Goal: Navigation & Orientation: Find specific page/section

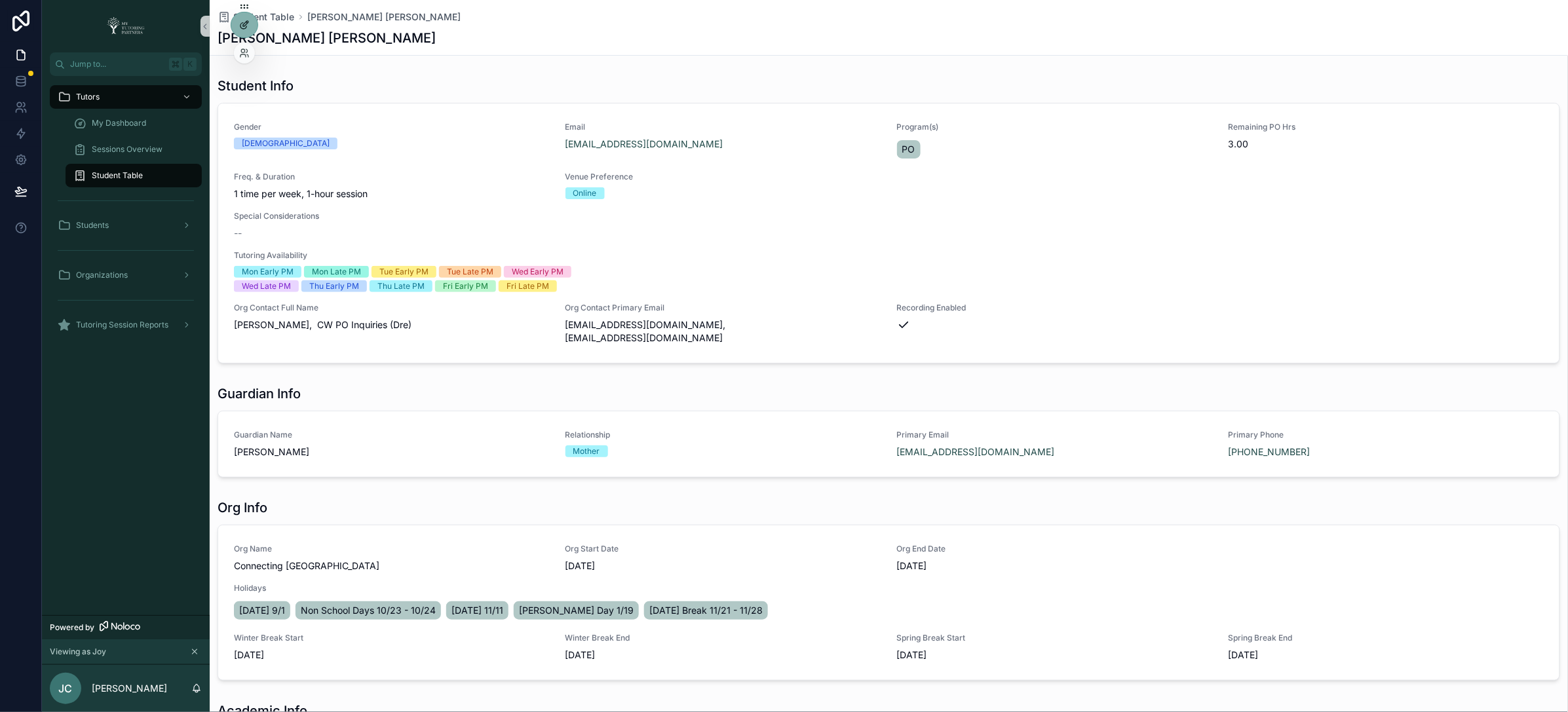
click at [241, 30] on div at bounding box center [245, 24] width 26 height 25
click at [242, 35] on div at bounding box center [245, 24] width 26 height 25
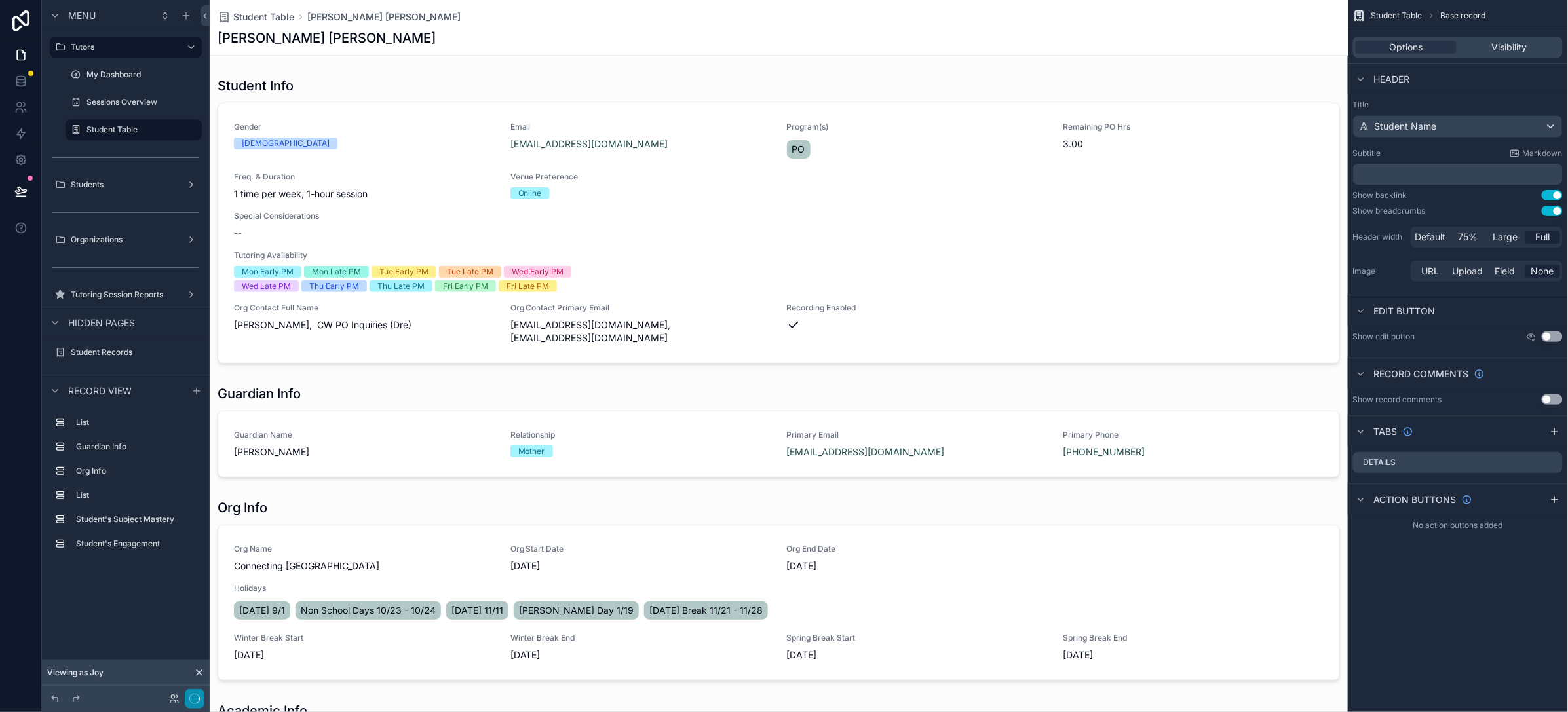
click at [197, 699] on icon "button" at bounding box center [194, 699] width 10 height 10
click at [192, 697] on icon "button" at bounding box center [194, 699] width 10 height 10
click at [196, 670] on icon at bounding box center [200, 673] width 10 height 10
click at [118, 69] on label "My Dashboard" at bounding box center [131, 75] width 89 height 10
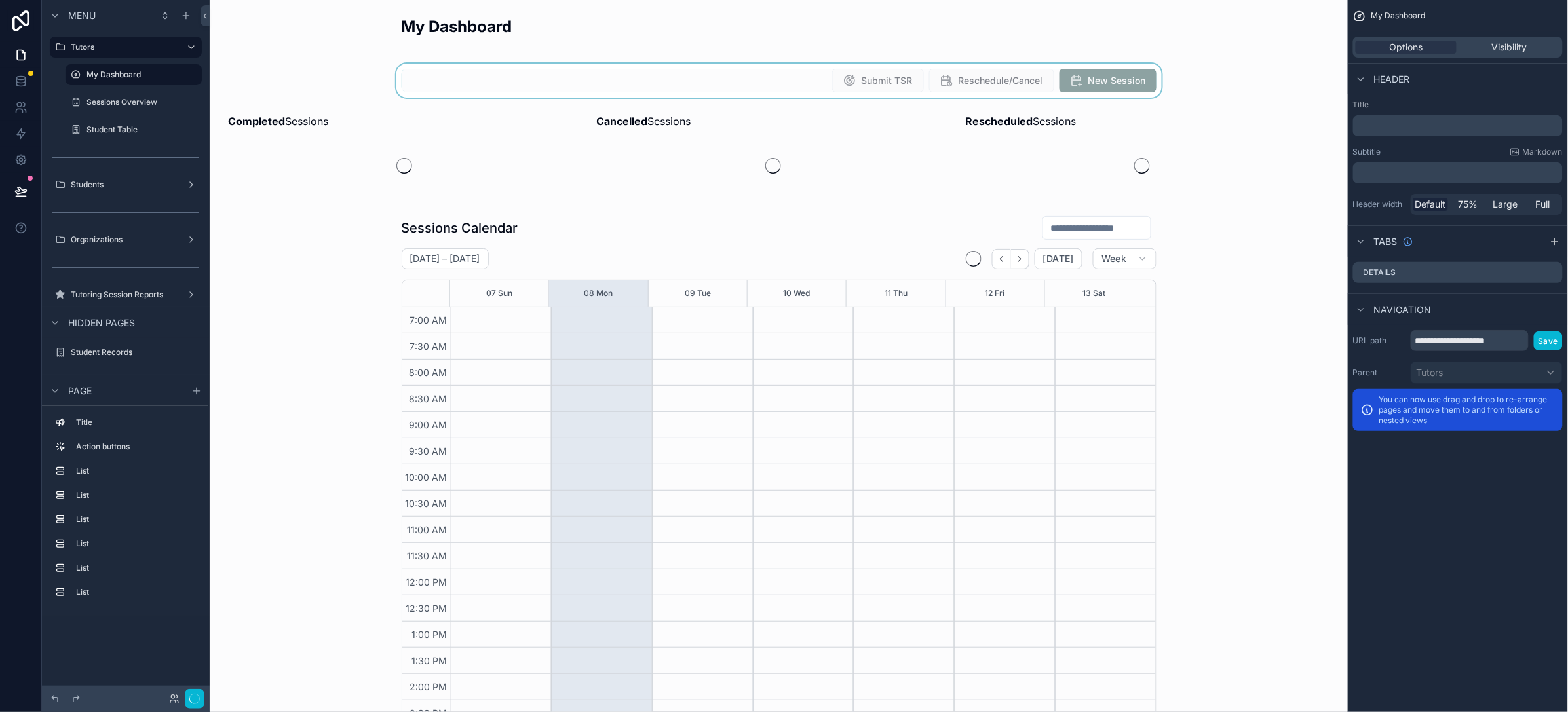
scroll to position [239, 0]
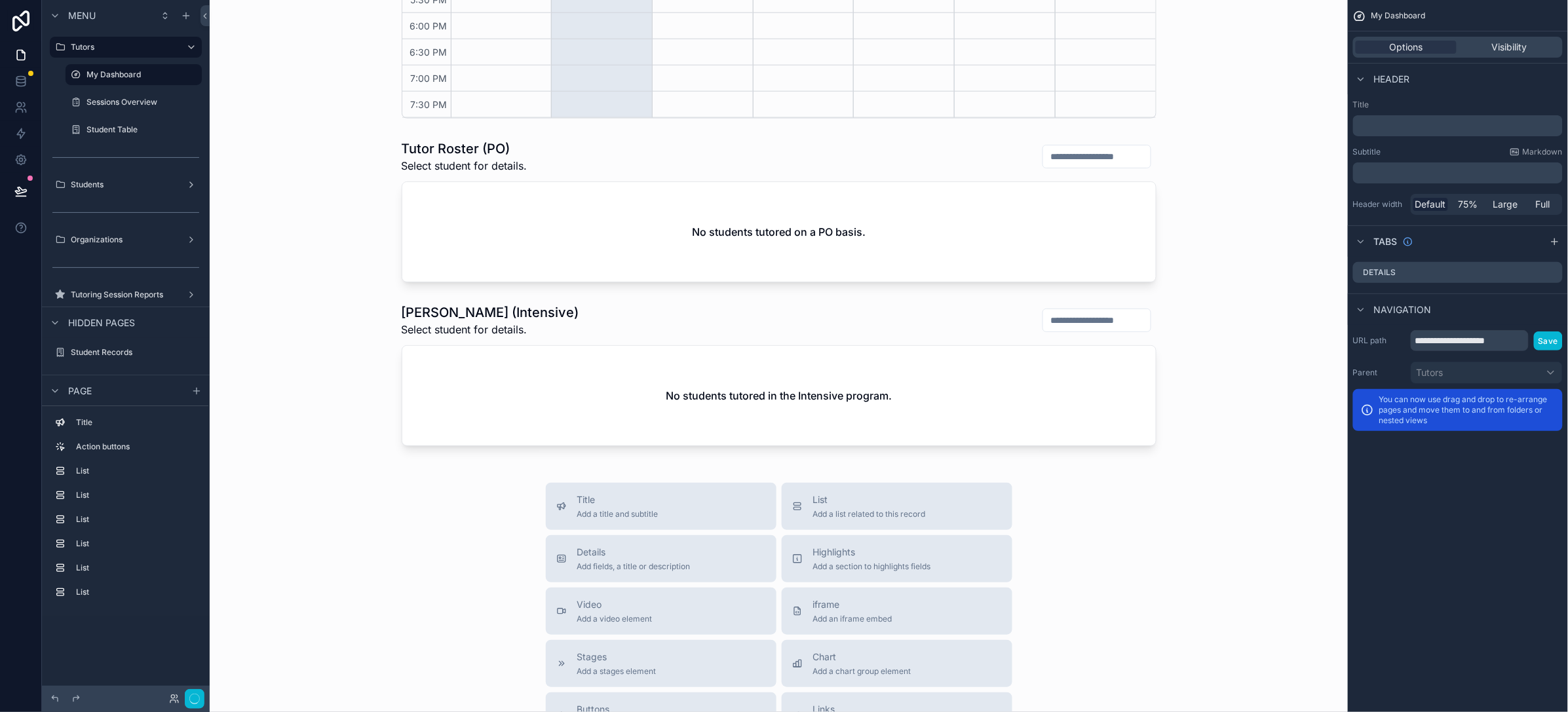
scroll to position [647, 0]
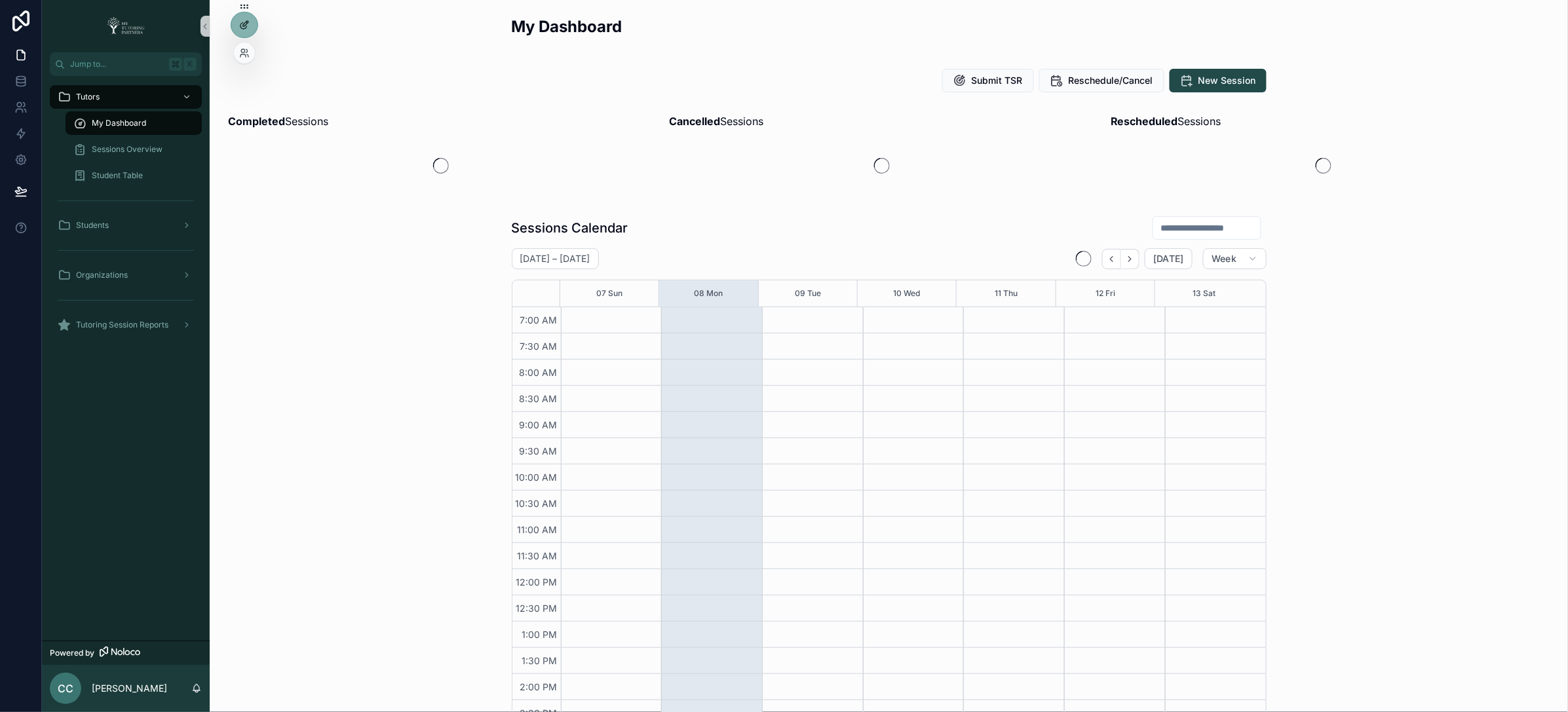
scroll to position [239, 0]
click at [242, 57] on icon at bounding box center [245, 53] width 10 height 10
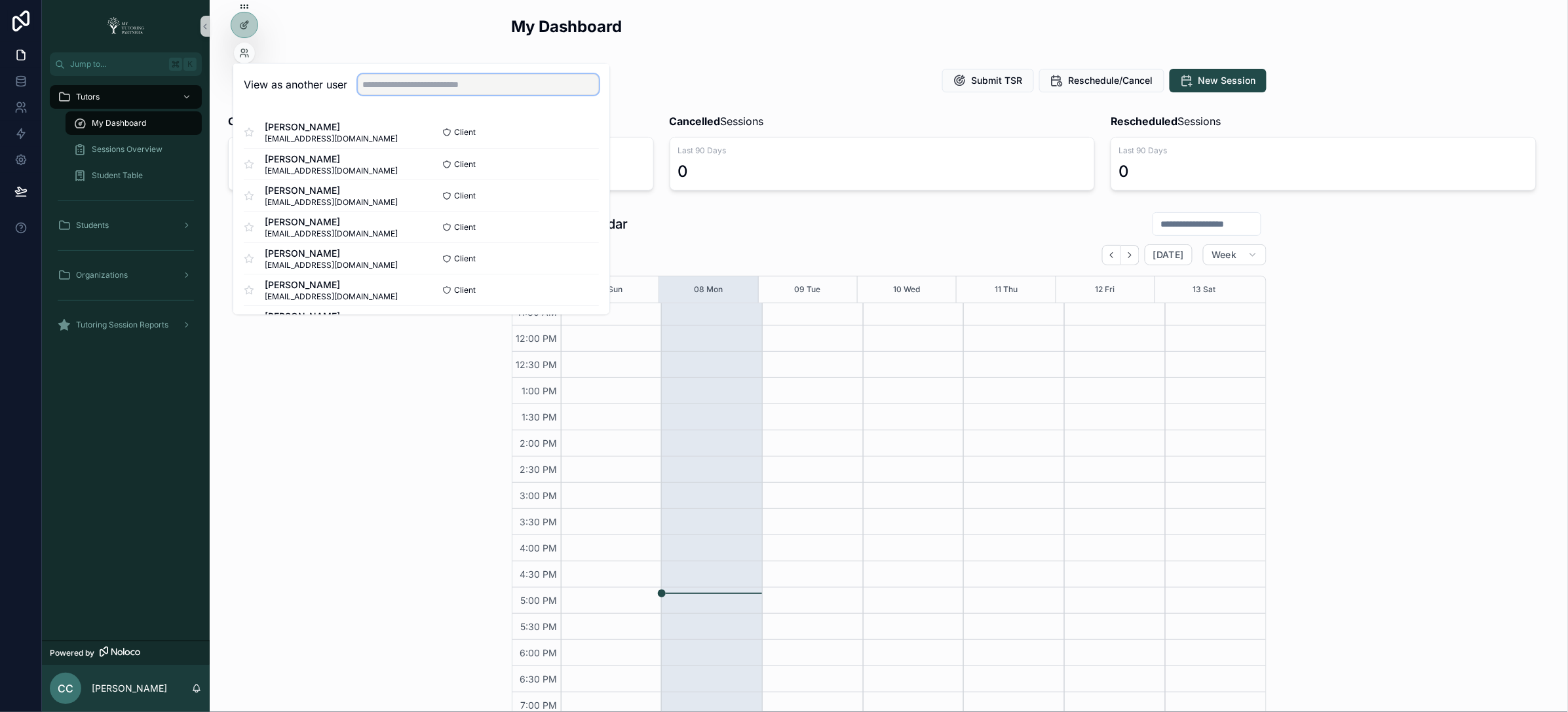
click at [458, 91] on input "text" at bounding box center [478, 84] width 241 height 21
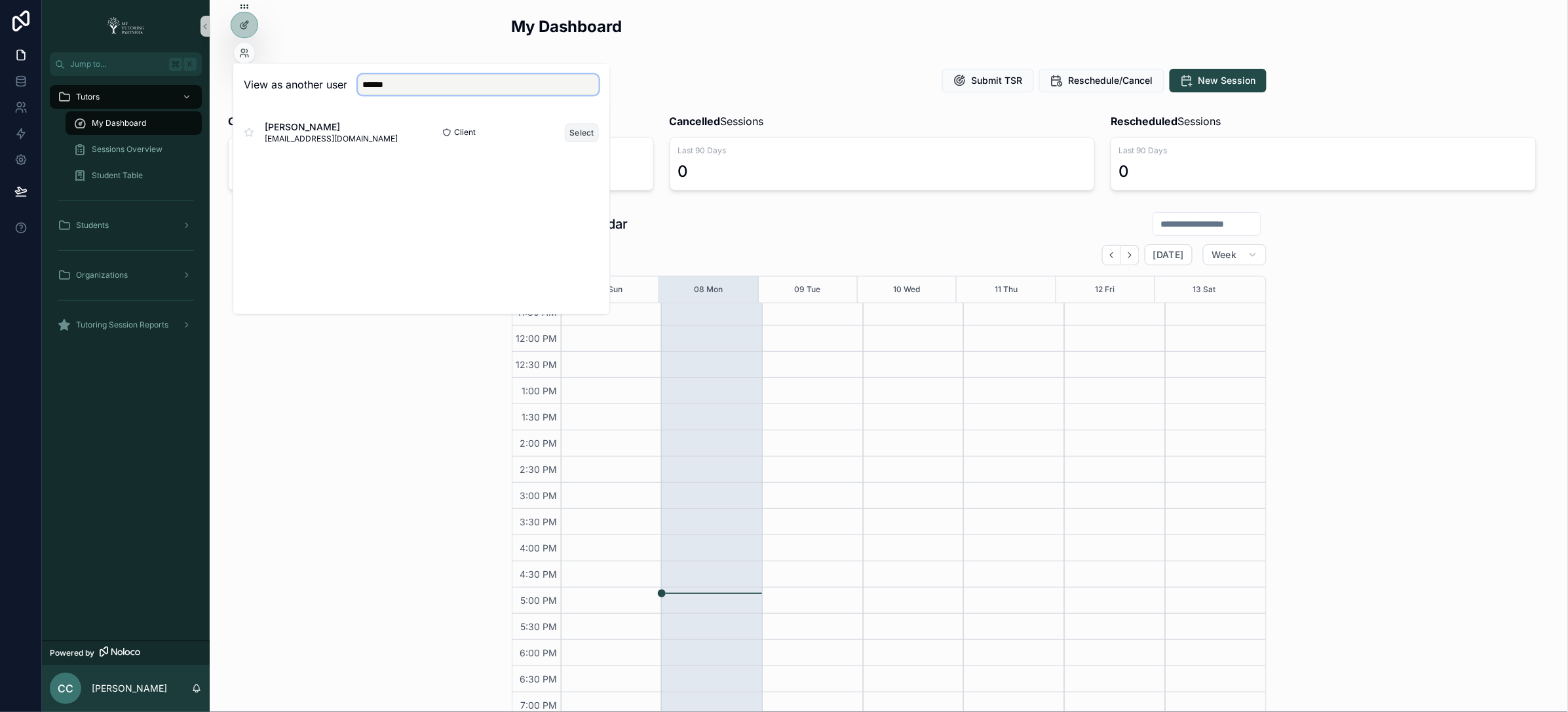
type input "******"
click at [594, 128] on button "Select" at bounding box center [581, 133] width 34 height 19
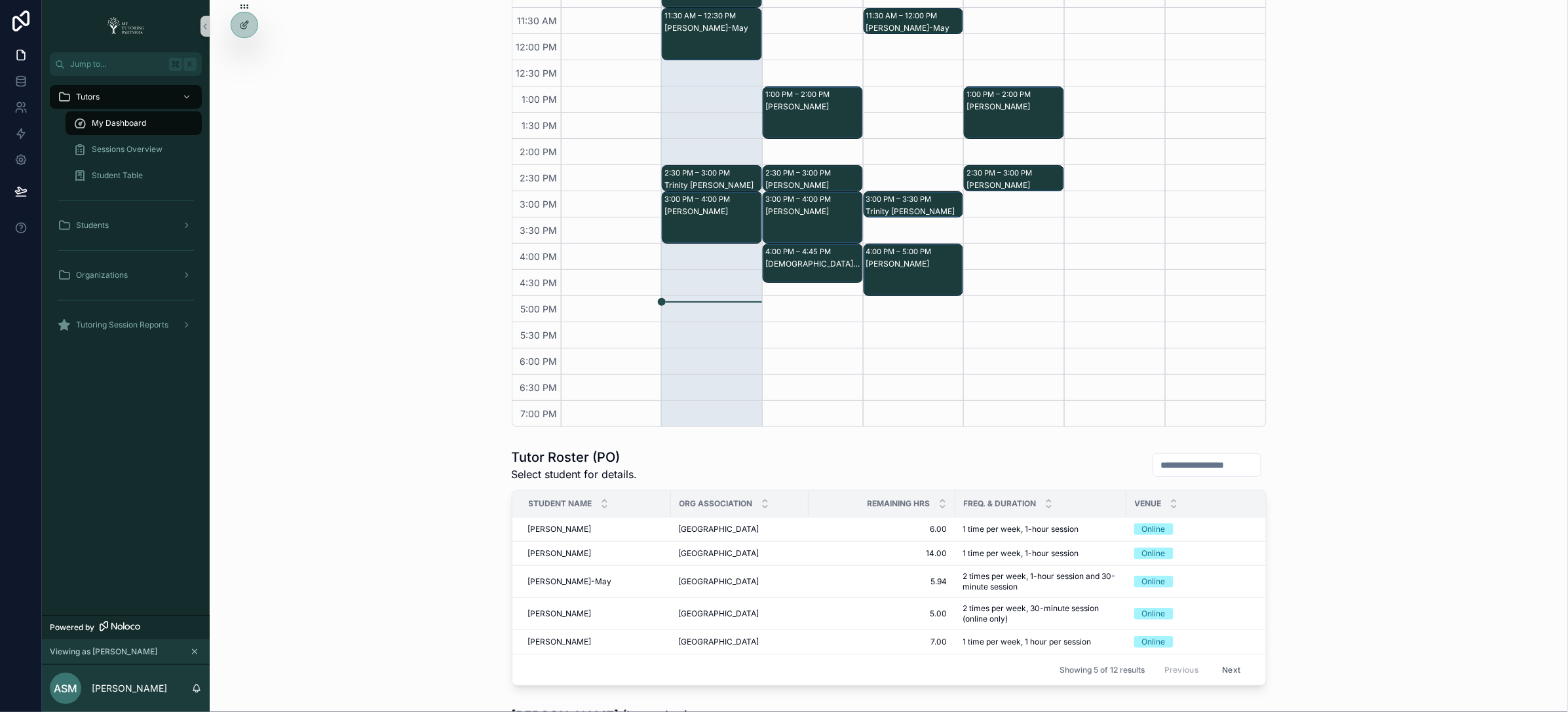
scroll to position [321, 0]
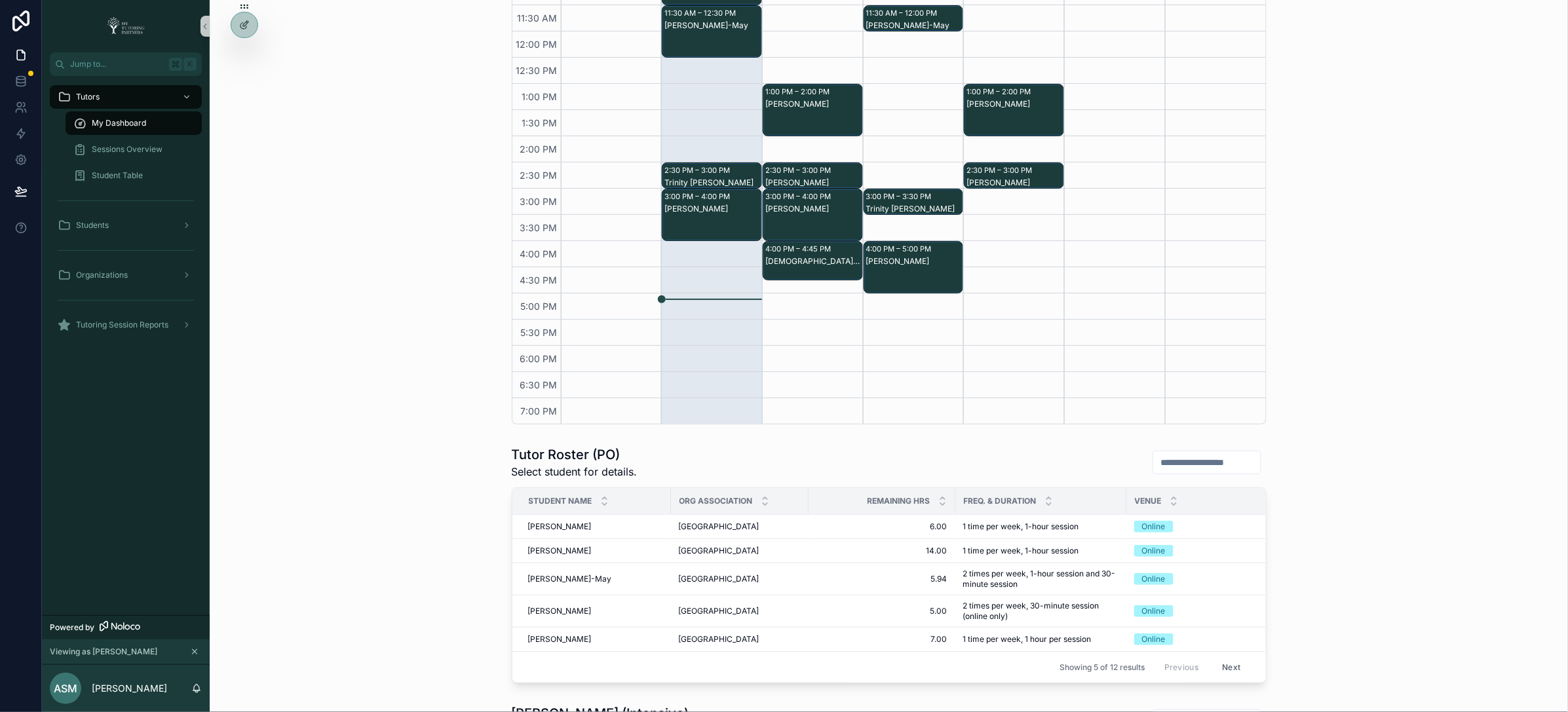
click at [1220, 667] on button "Next" at bounding box center [1231, 667] width 36 height 20
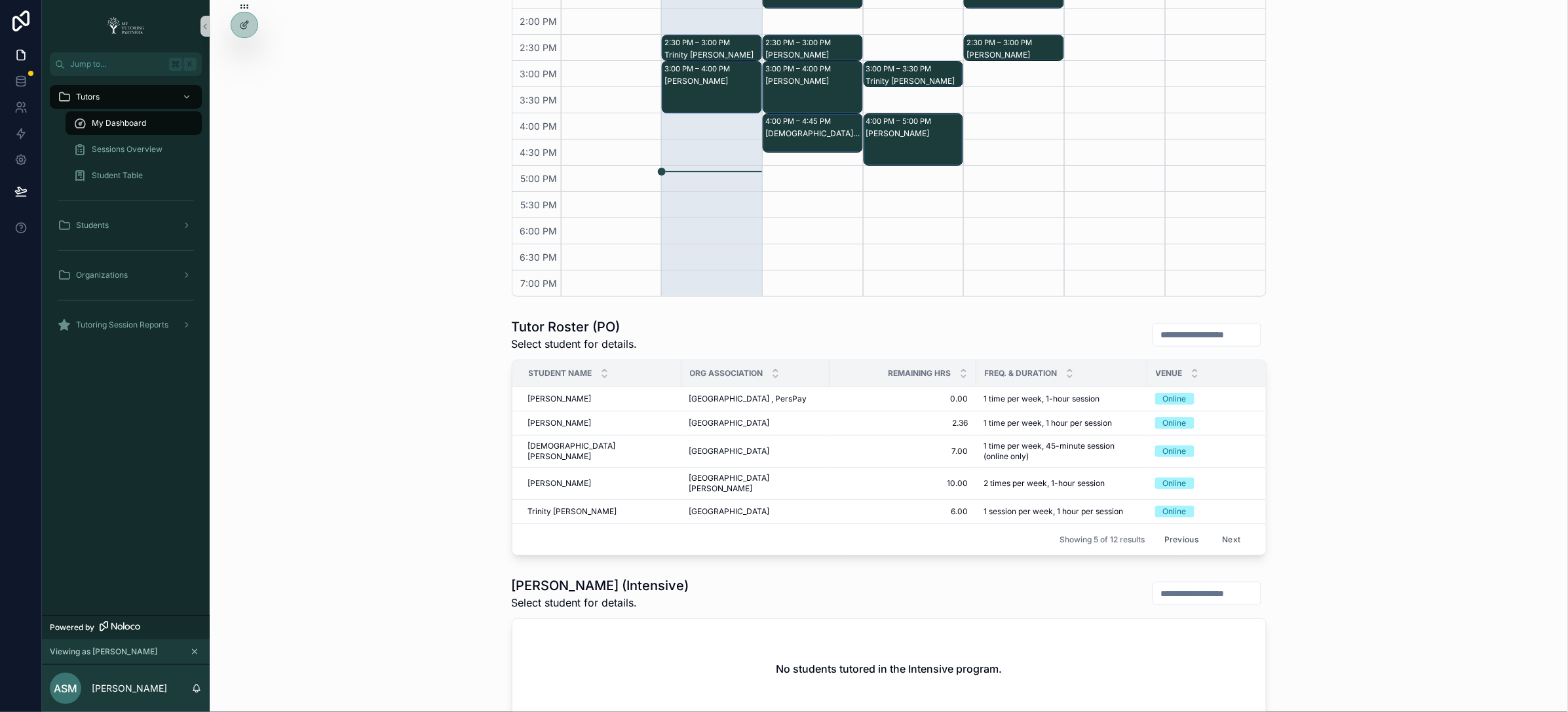
scroll to position [512, 0]
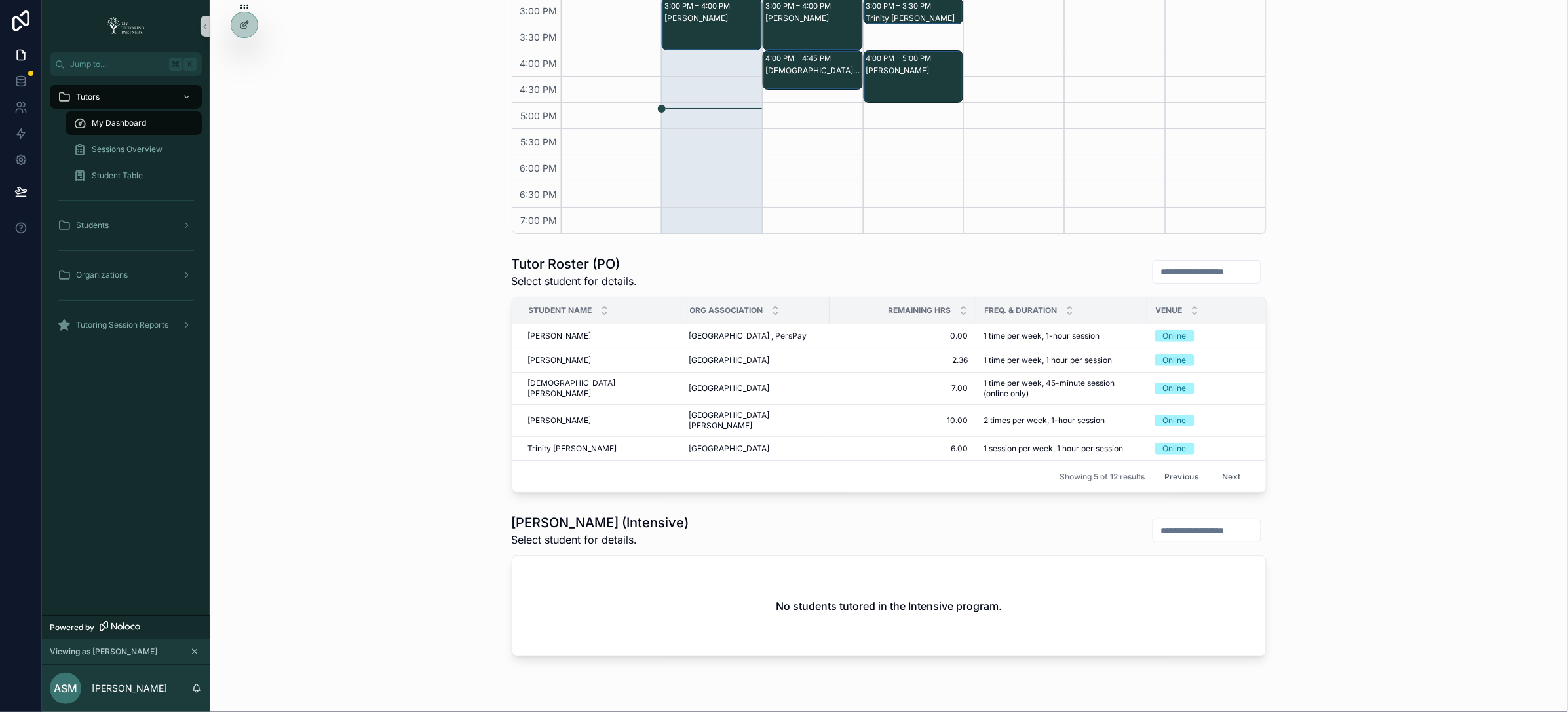
click at [1222, 478] on button "Next" at bounding box center [1231, 476] width 36 height 20
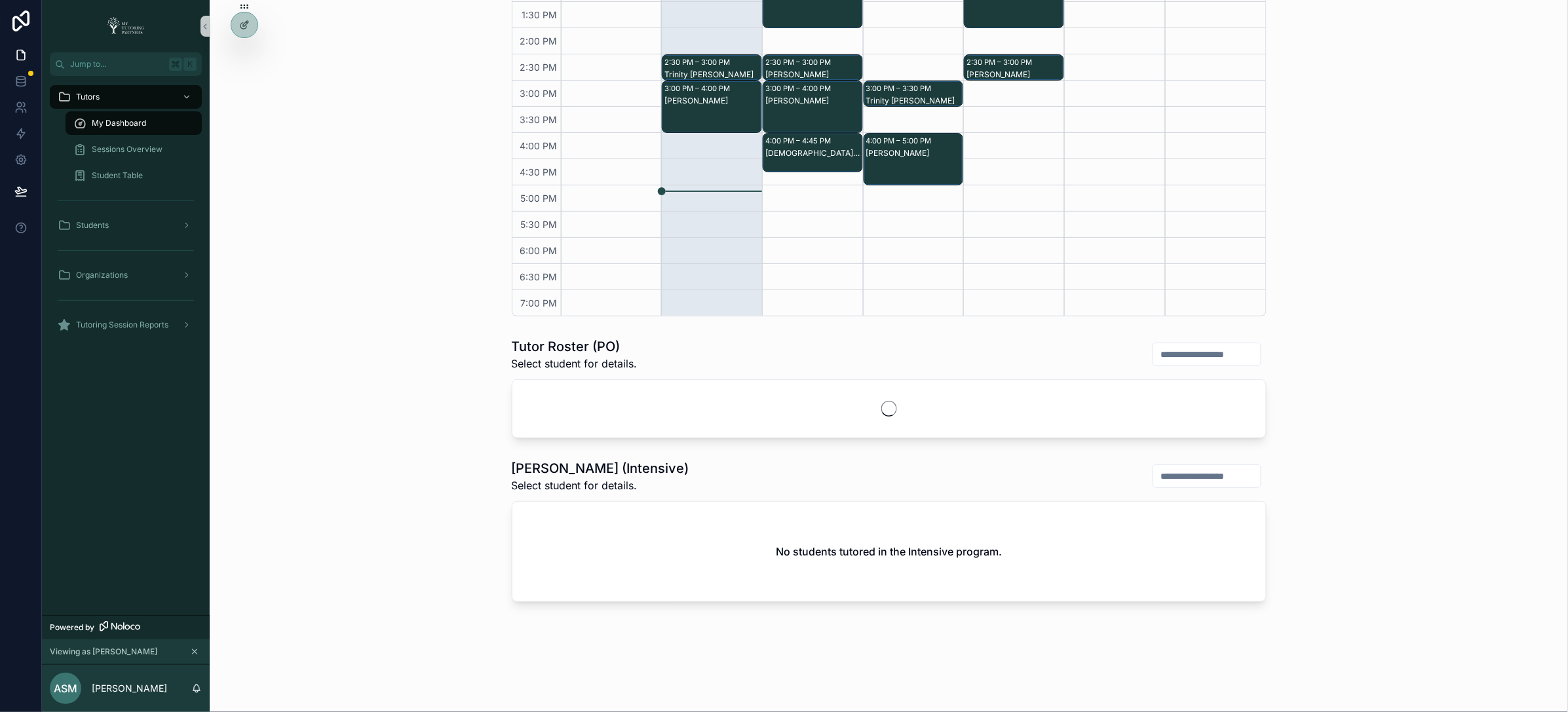
scroll to position [498, 0]
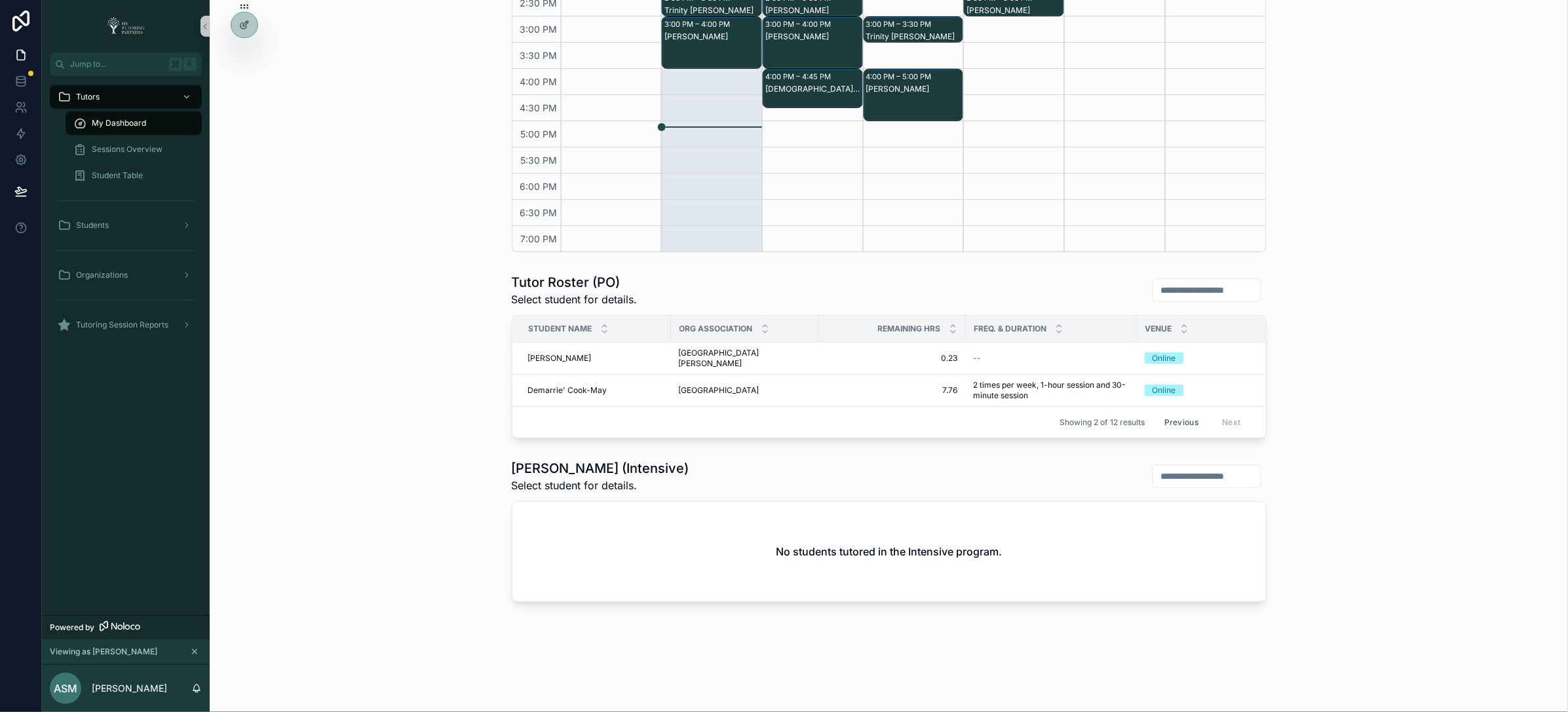
click at [1181, 412] on button "Previous" at bounding box center [1182, 421] width 52 height 20
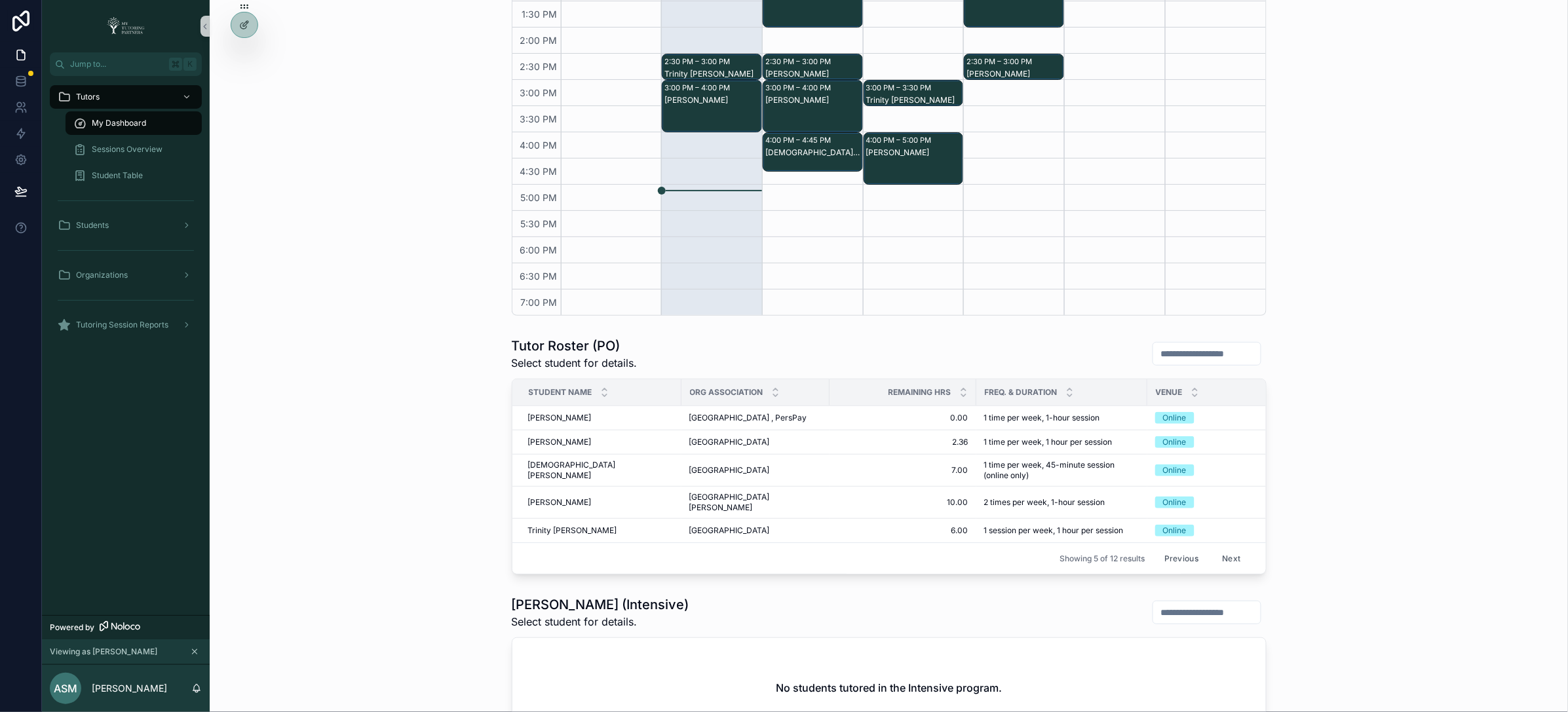
scroll to position [498, 0]
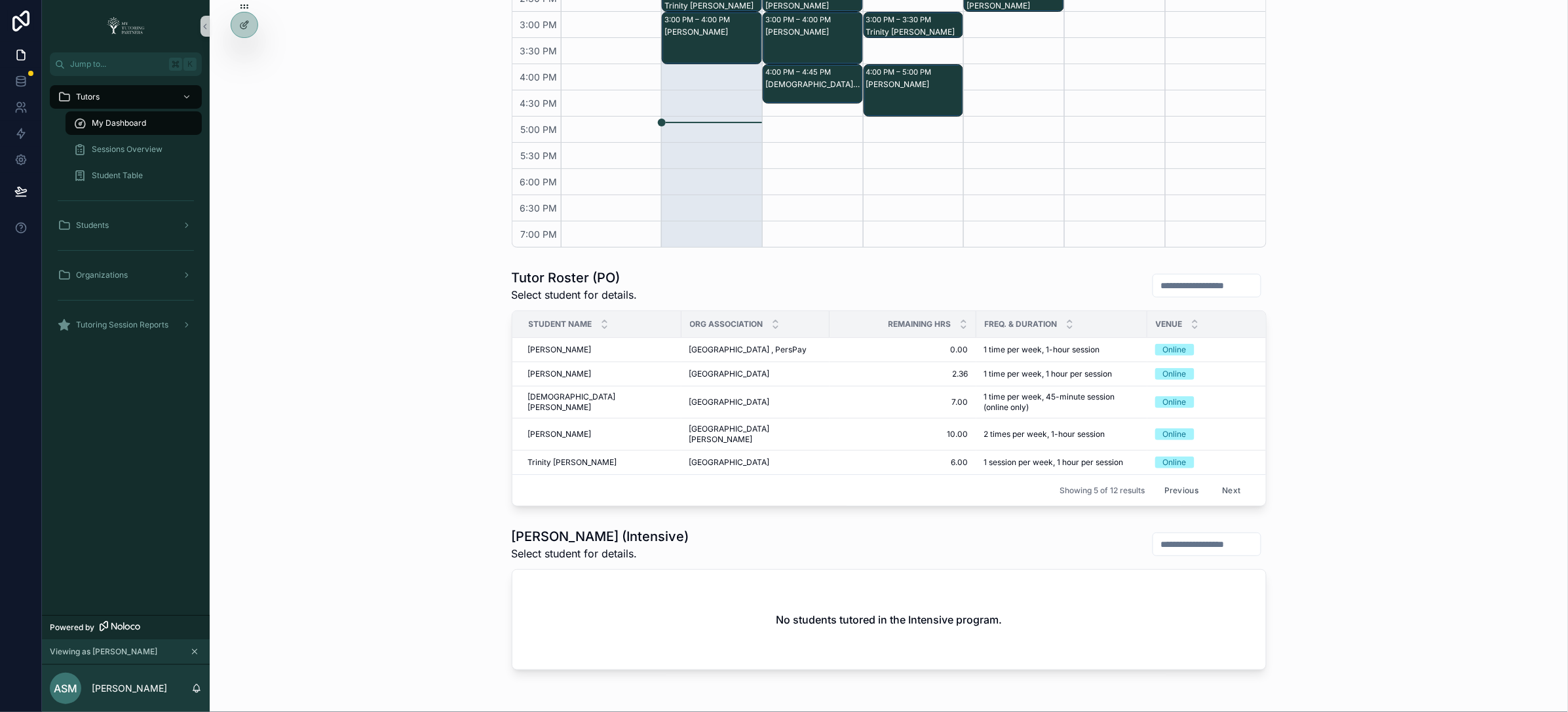
click at [1179, 488] on button "Previous" at bounding box center [1182, 490] width 52 height 20
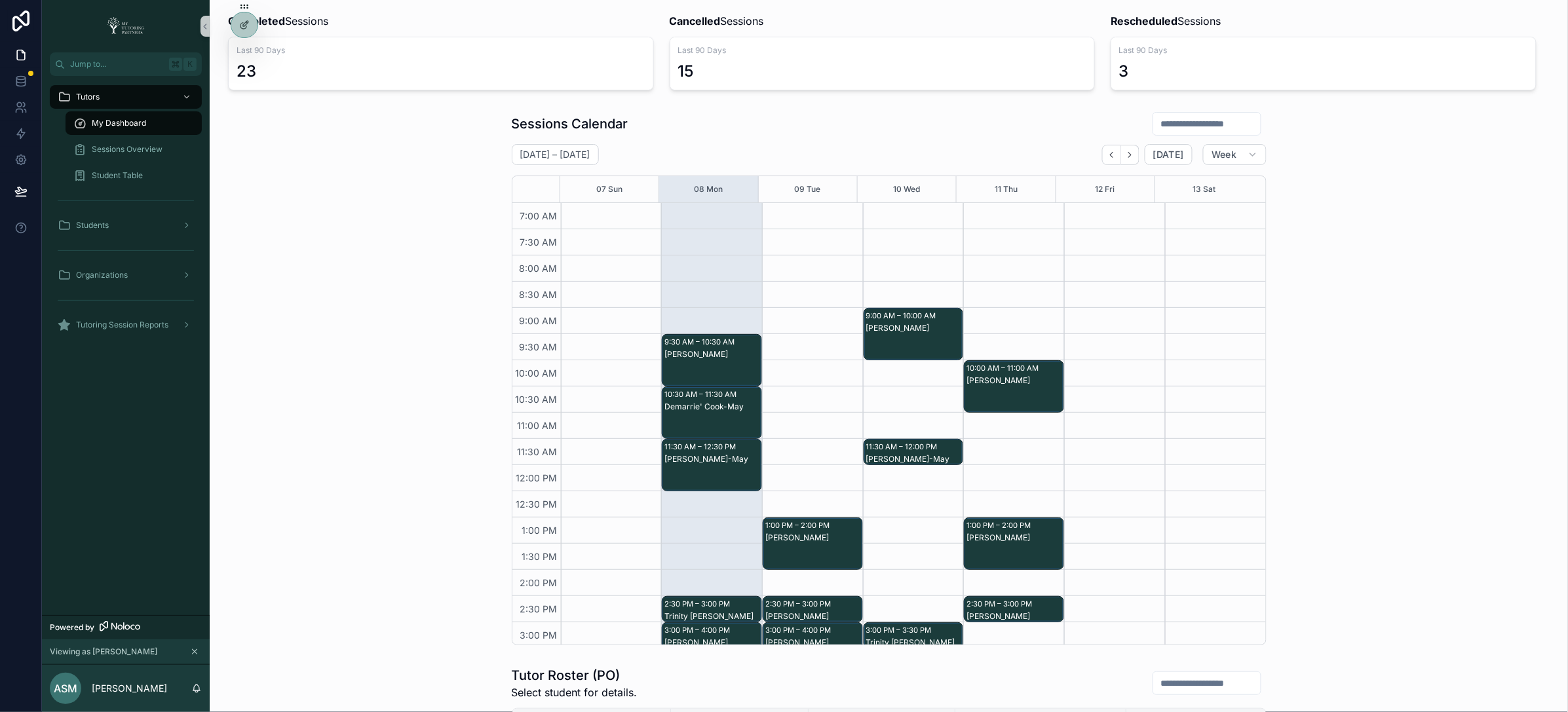
scroll to position [101, 0]
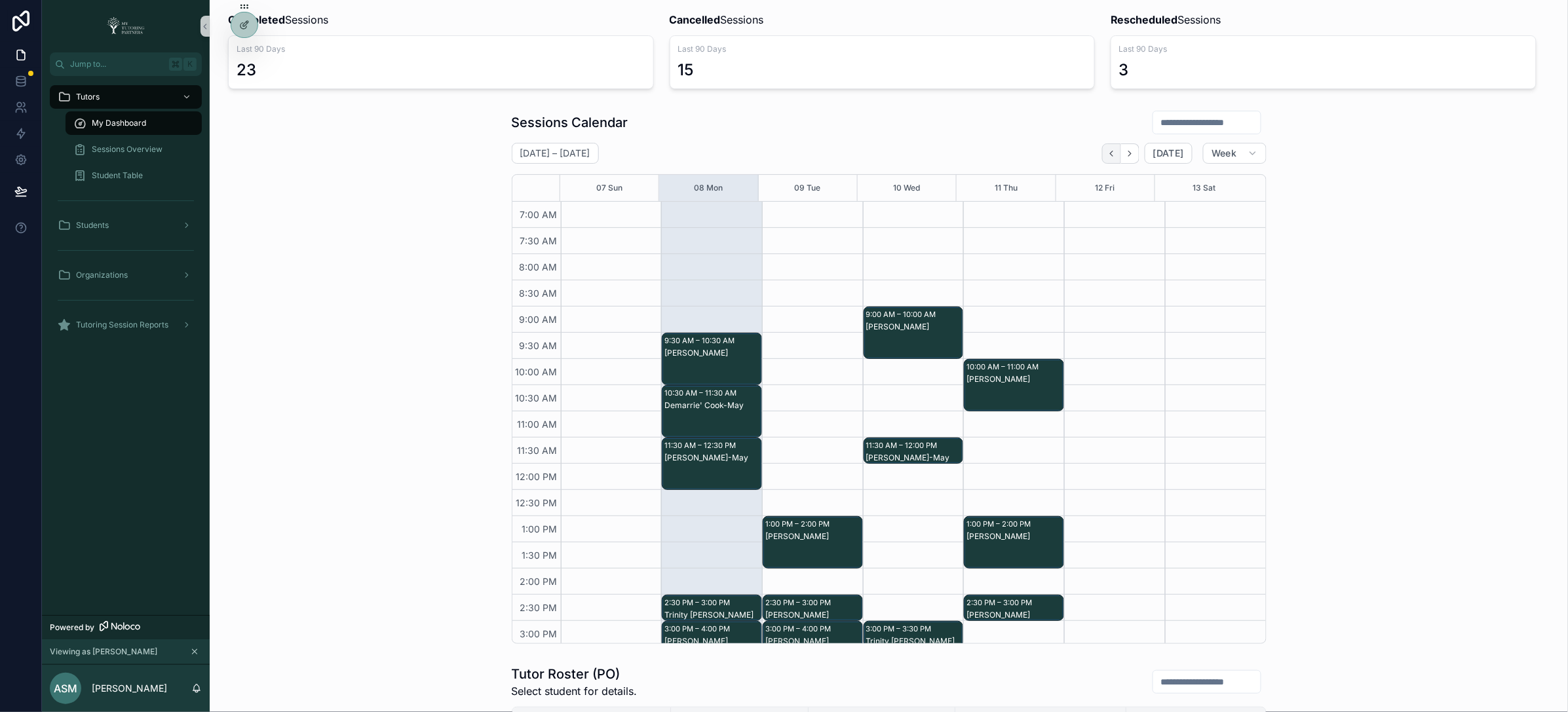
click at [1111, 155] on icon "Back" at bounding box center [1112, 154] width 3 height 5
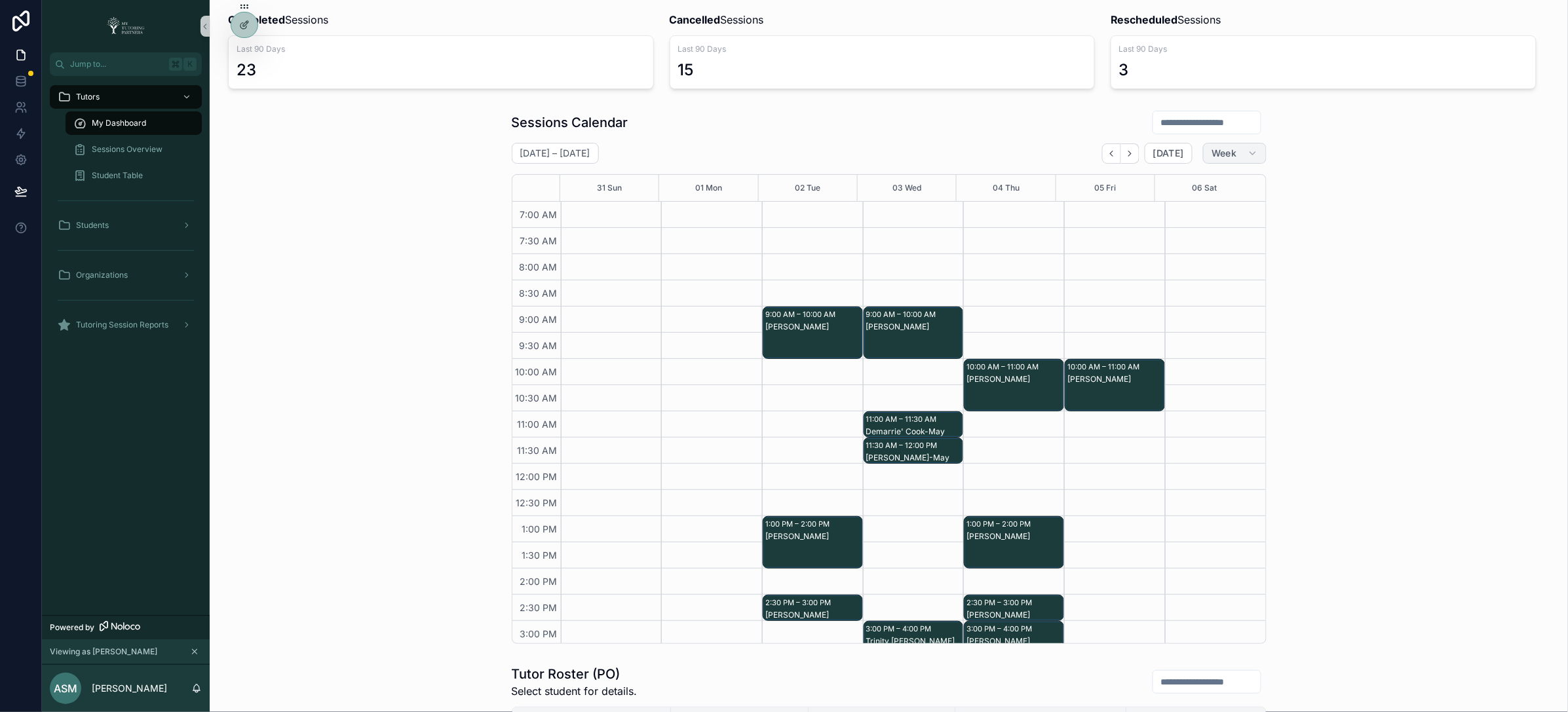
click at [1251, 148] on icon "scrollable content" at bounding box center [1253, 154] width 10 height 10
click at [1197, 184] on button "Month" at bounding box center [1201, 186] width 95 height 23
